Goal: Learn about a topic

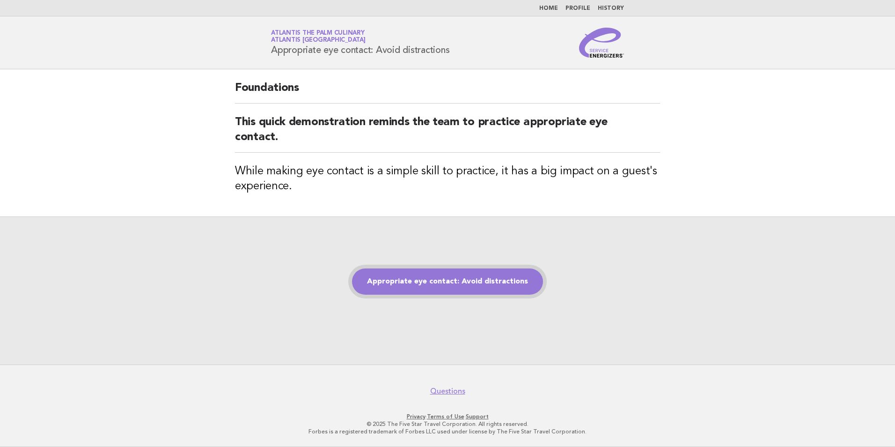
click at [477, 289] on link "Appropriate eye contact: Avoid distractions" at bounding box center [447, 281] width 191 height 26
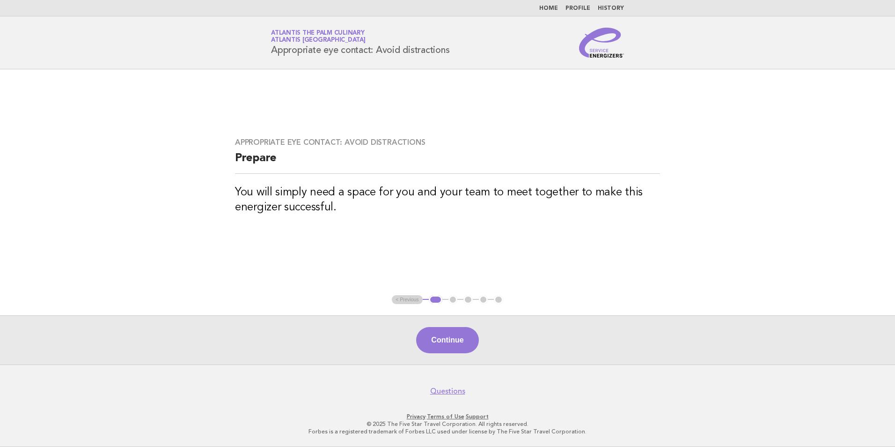
drag, startPoint x: 459, startPoint y: 339, endPoint x: 461, endPoint y: 352, distance: 13.3
click at [461, 352] on button "Continue" at bounding box center [447, 340] width 62 height 26
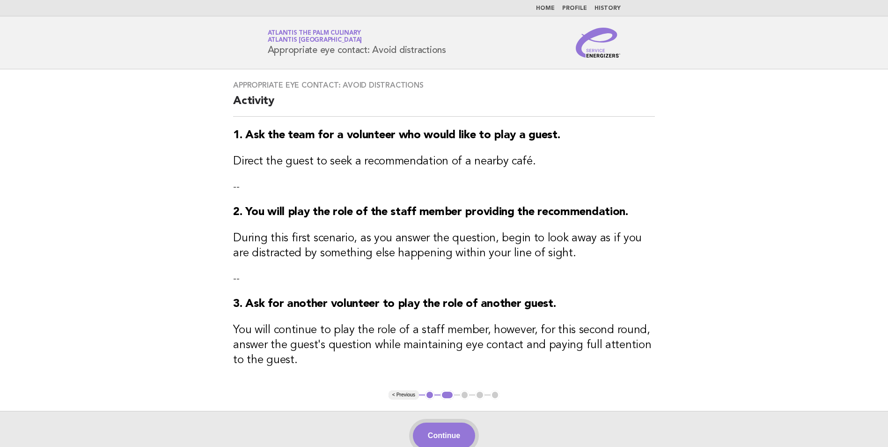
click at [446, 431] on button "Continue" at bounding box center [444, 435] width 62 height 26
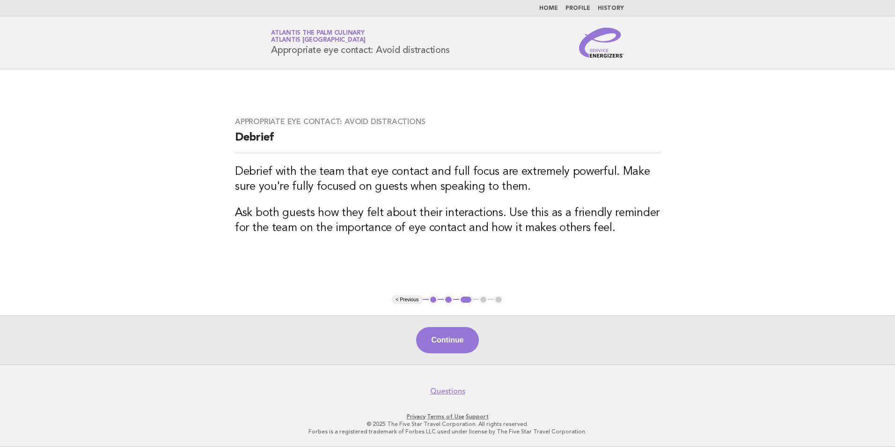
click at [472, 355] on div "Continue" at bounding box center [447, 339] width 895 height 49
click at [468, 349] on button "Continue" at bounding box center [447, 340] width 62 height 26
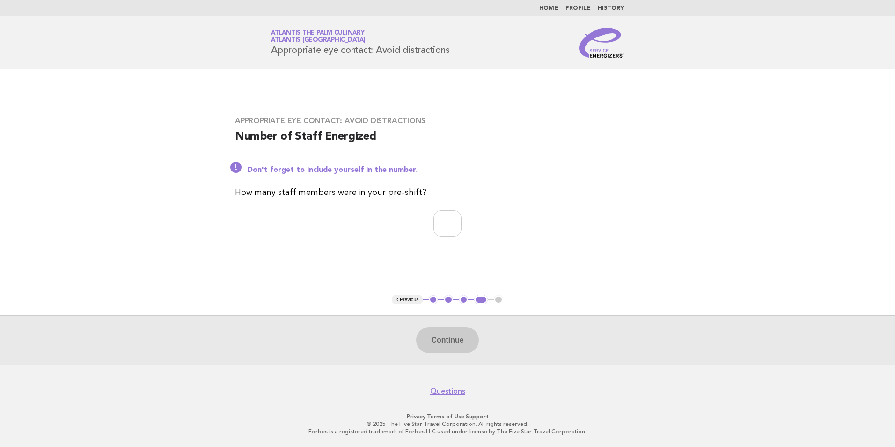
click at [460, 349] on div "Continue" at bounding box center [447, 339] width 895 height 49
click at [457, 228] on input "number" at bounding box center [448, 223] width 28 height 26
type input "**"
click at [455, 341] on button "Continue" at bounding box center [447, 340] width 62 height 26
